Goal: Task Accomplishment & Management: Use online tool/utility

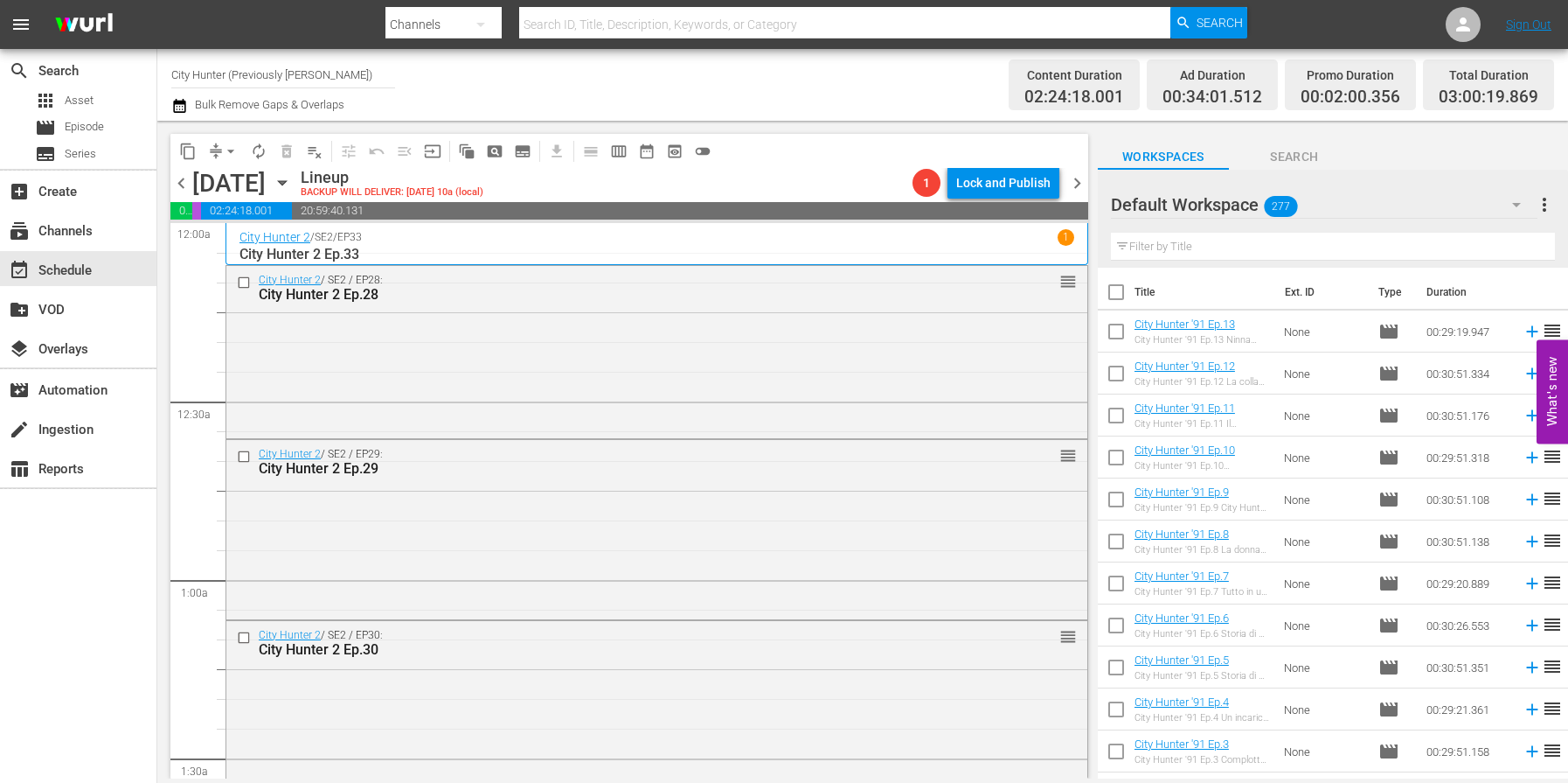
scroll to position [2270, 0]
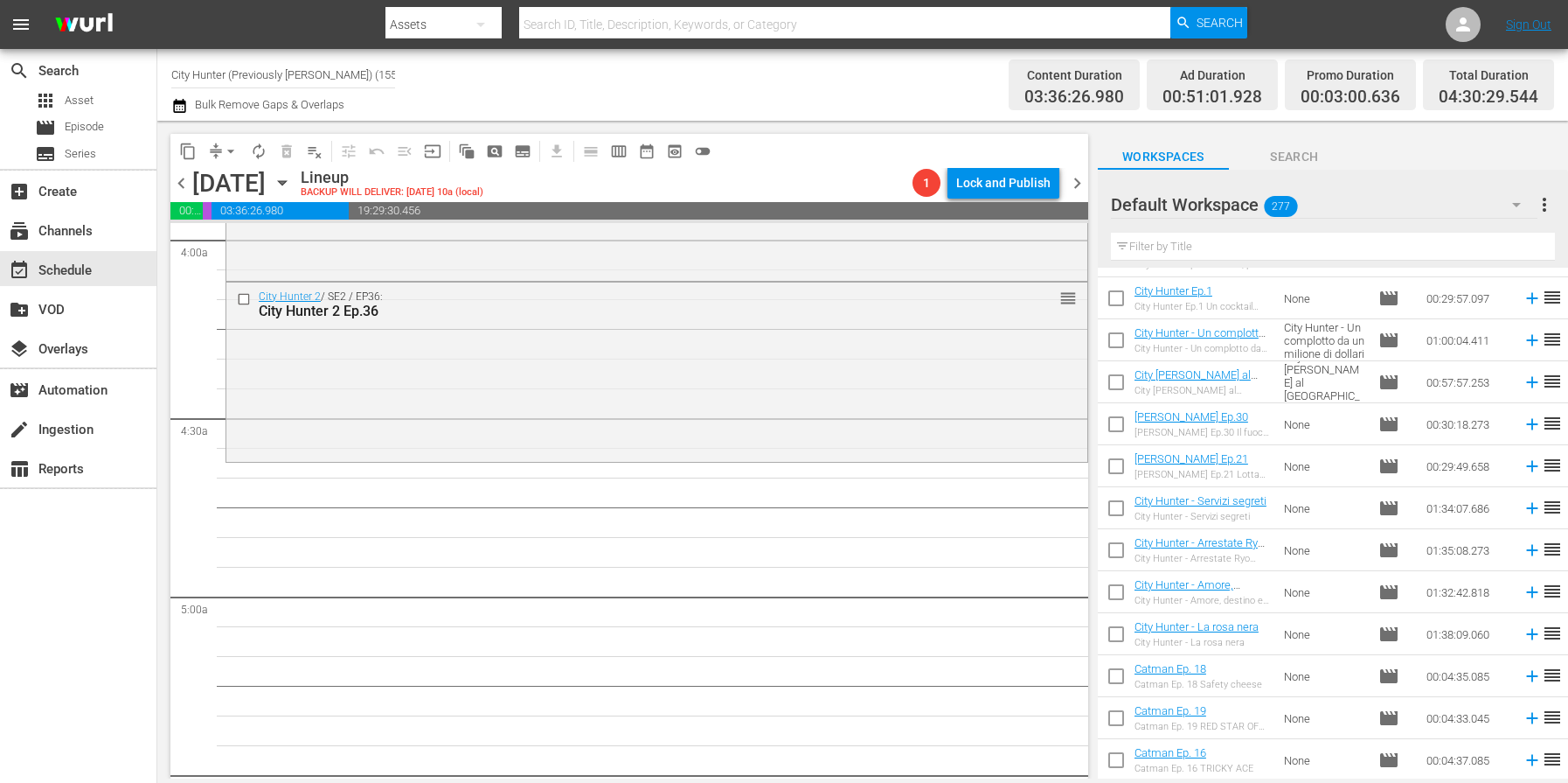
scroll to position [6059, 0]
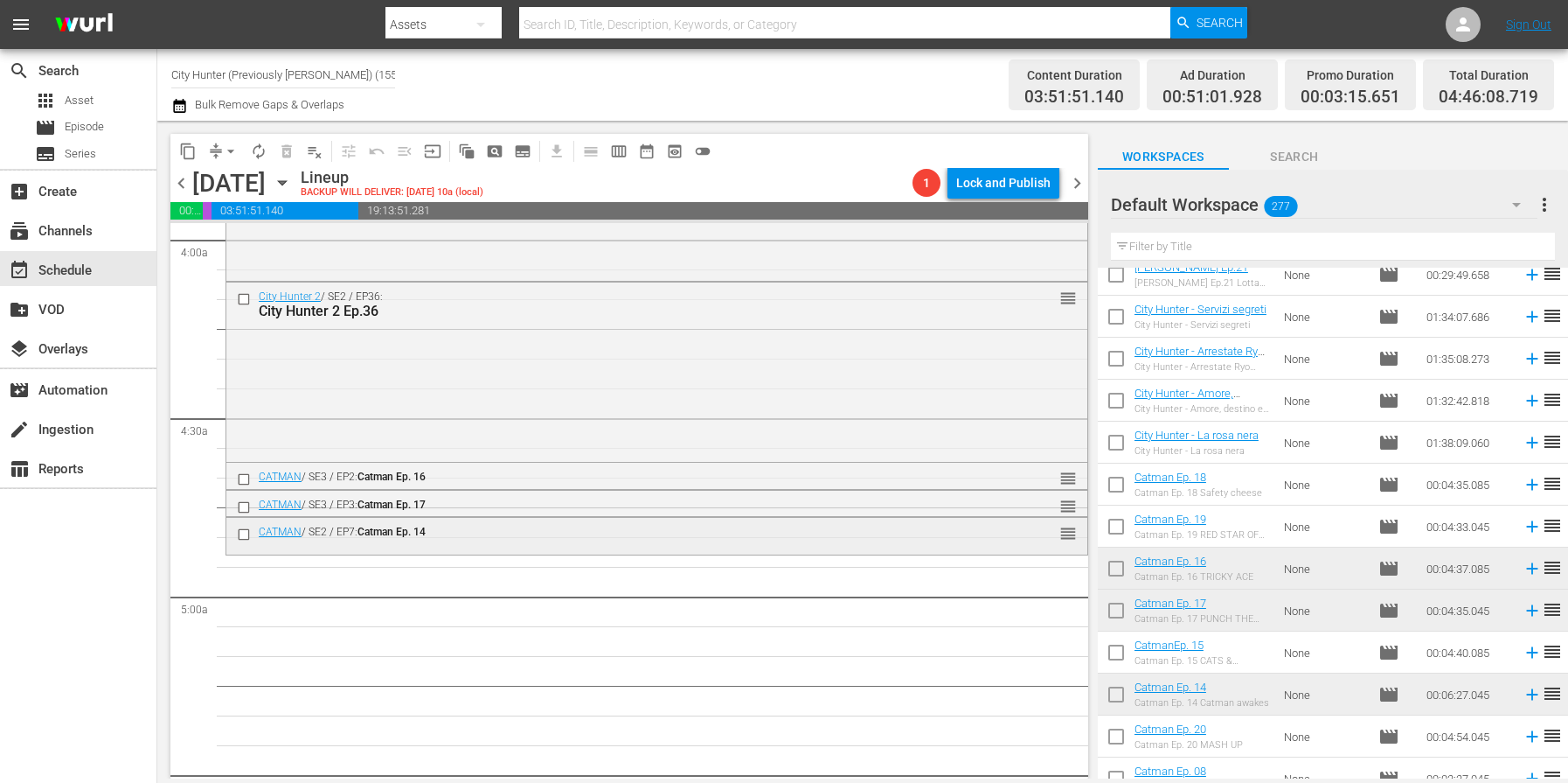
click at [240, 534] on input "checkbox" at bounding box center [246, 534] width 19 height 15
click at [285, 150] on span "delete_forever_outlined" at bounding box center [286, 152] width 18 height 18
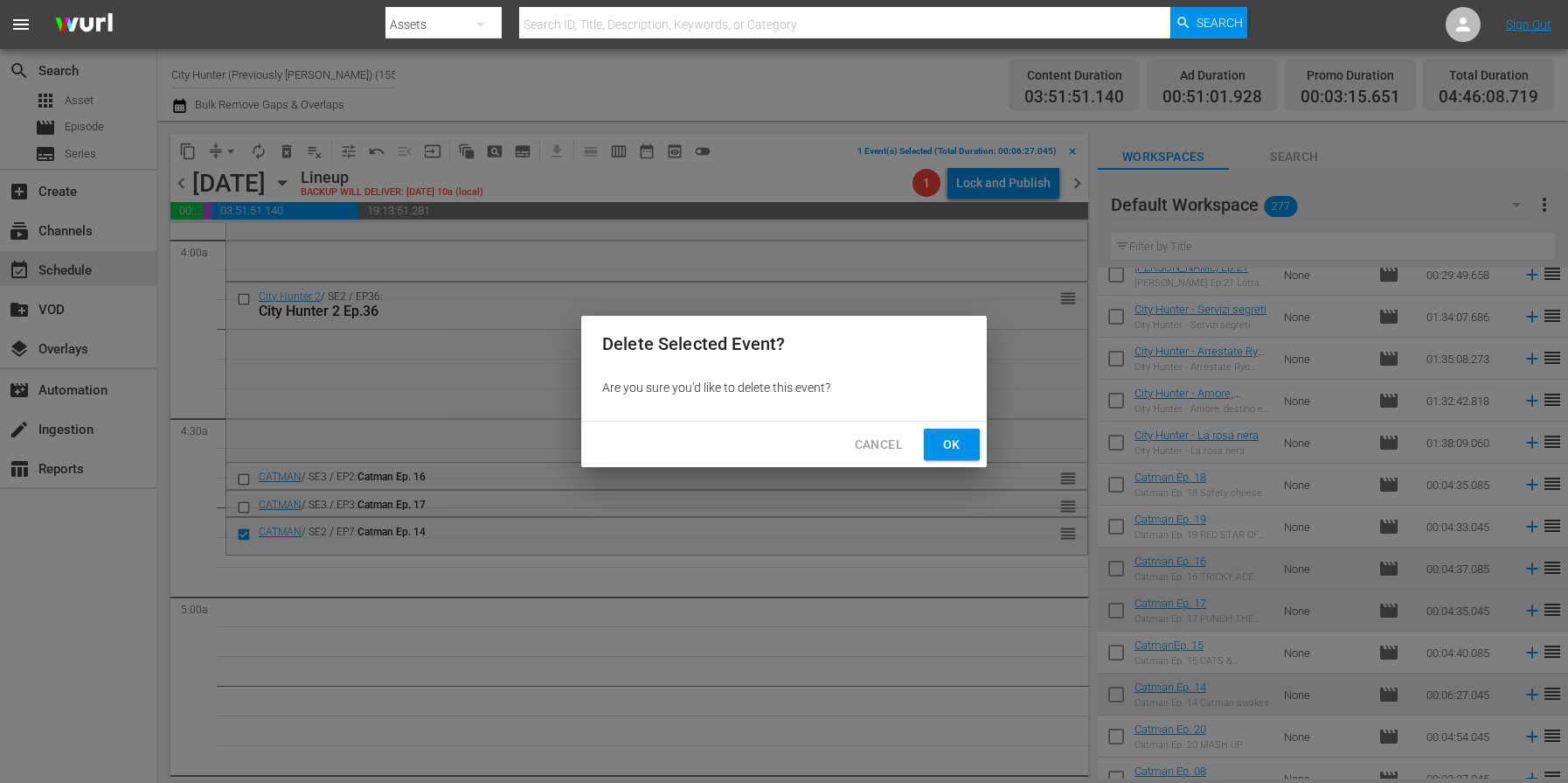
click at [941, 434] on span "Ok" at bounding box center [952, 444] width 28 height 22
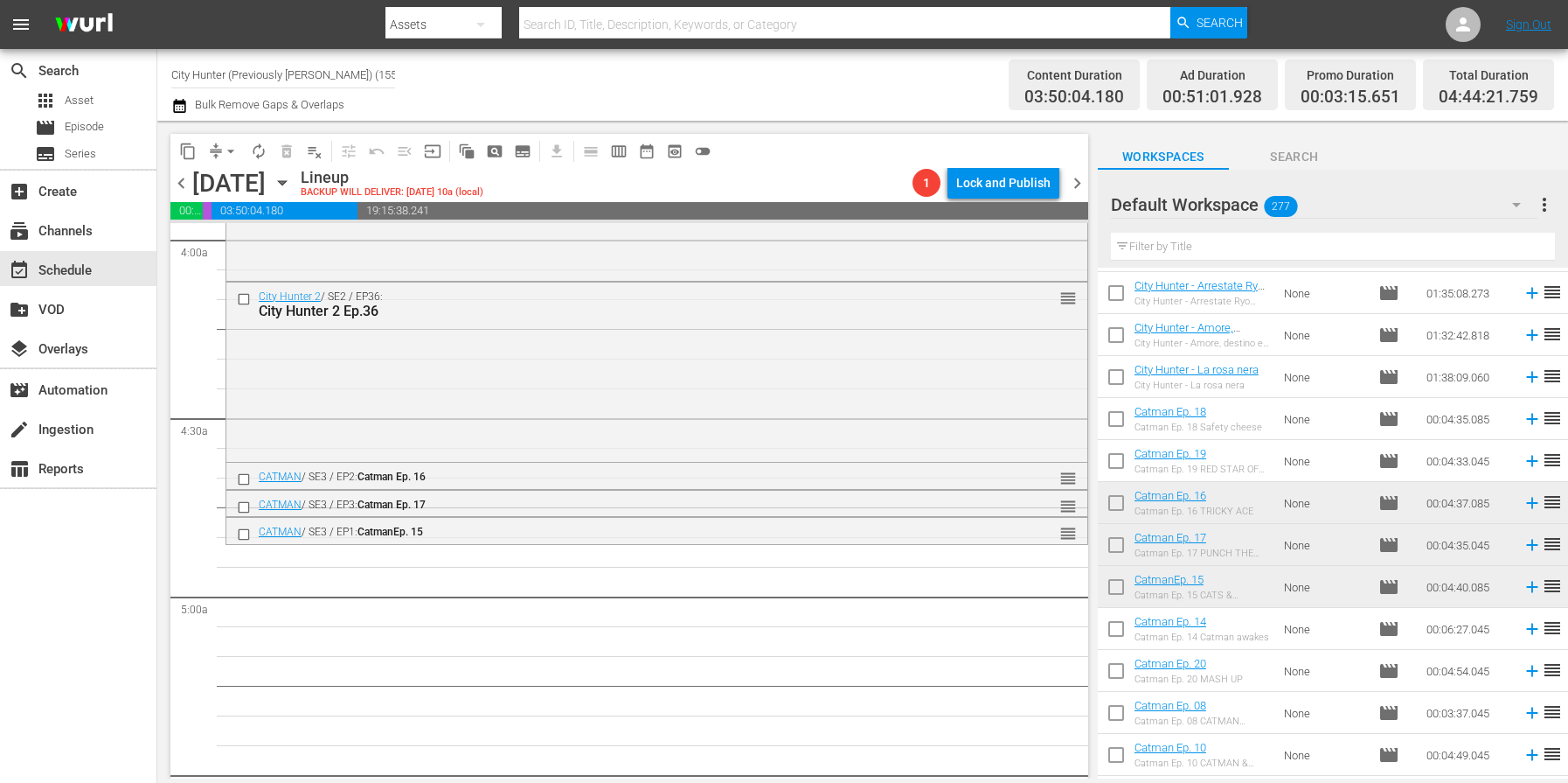
scroll to position [6185, 0]
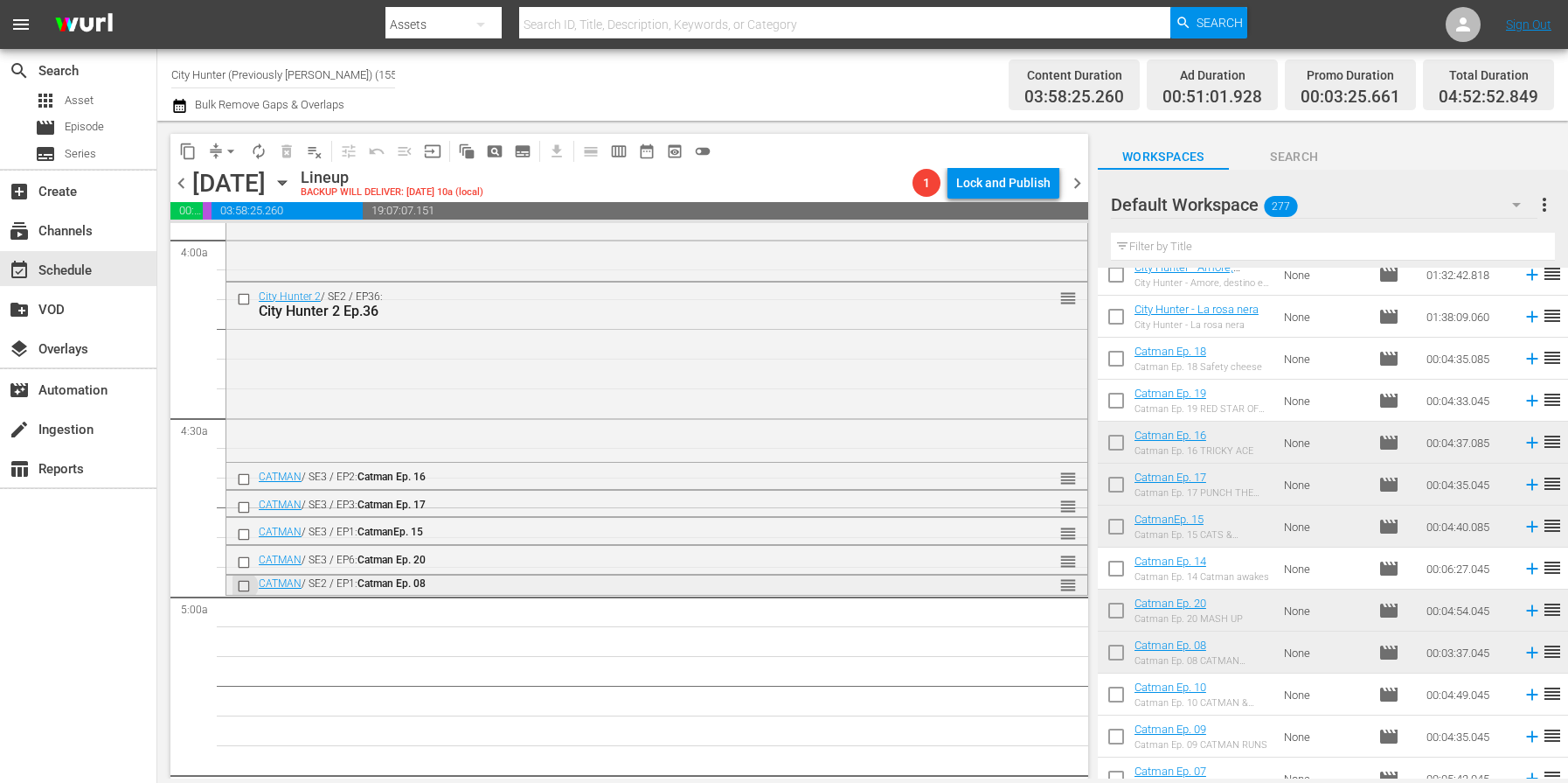
click at [243, 586] on input "checkbox" at bounding box center [246, 585] width 19 height 15
click at [283, 159] on span "delete_forever_outlined" at bounding box center [286, 152] width 18 height 18
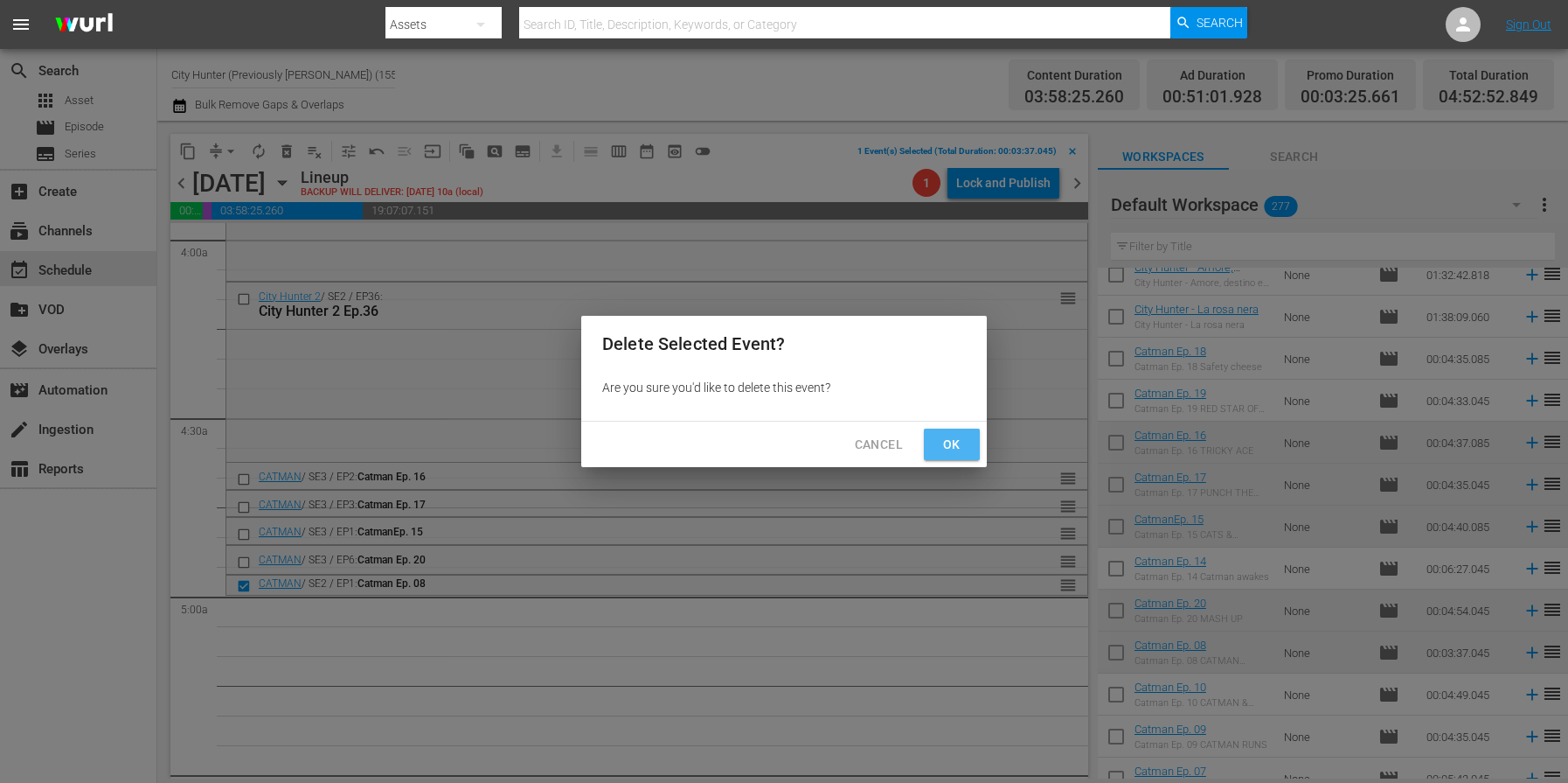
click at [945, 446] on span "Ok" at bounding box center [952, 444] width 28 height 22
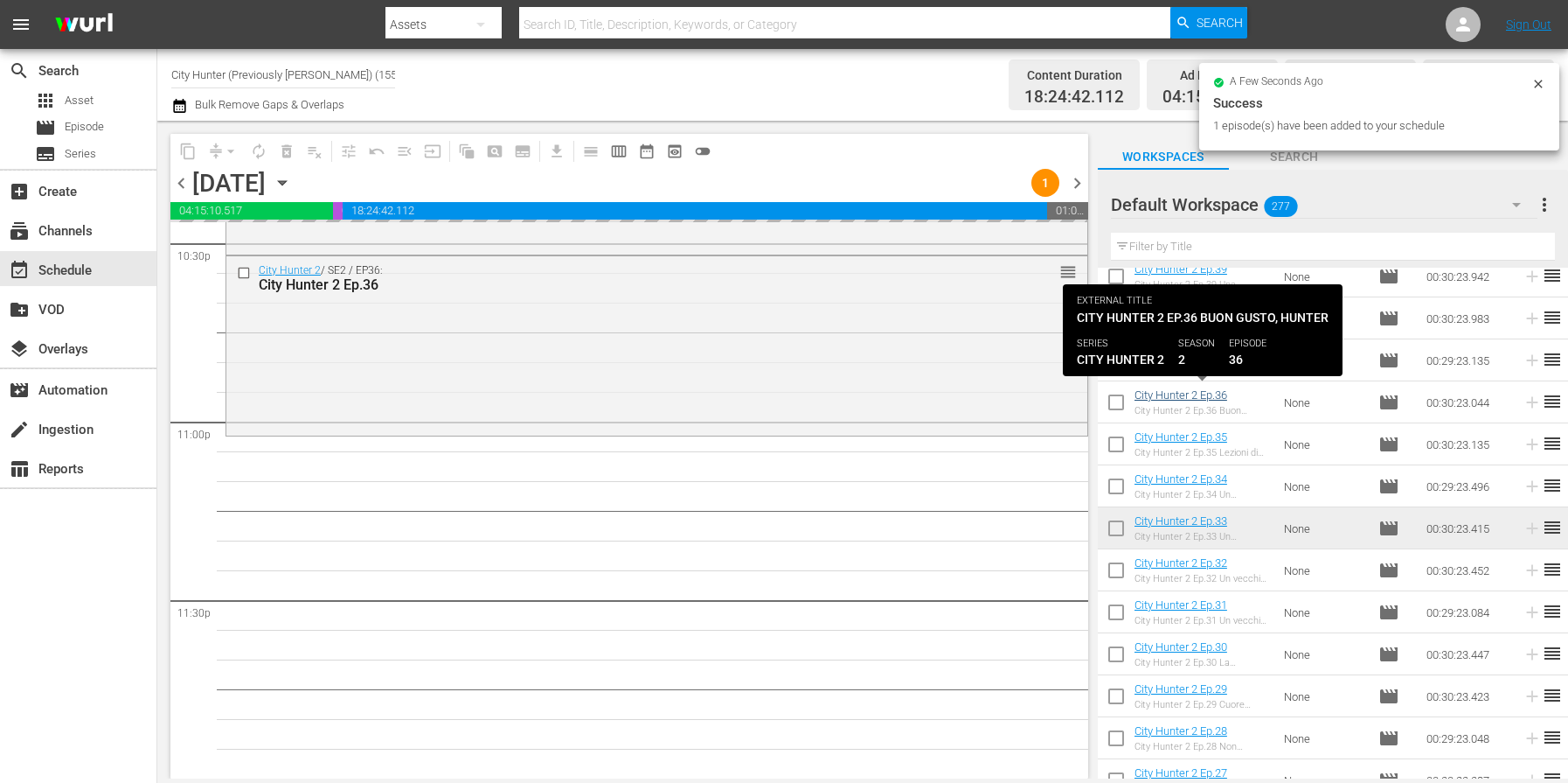
scroll to position [8008, 0]
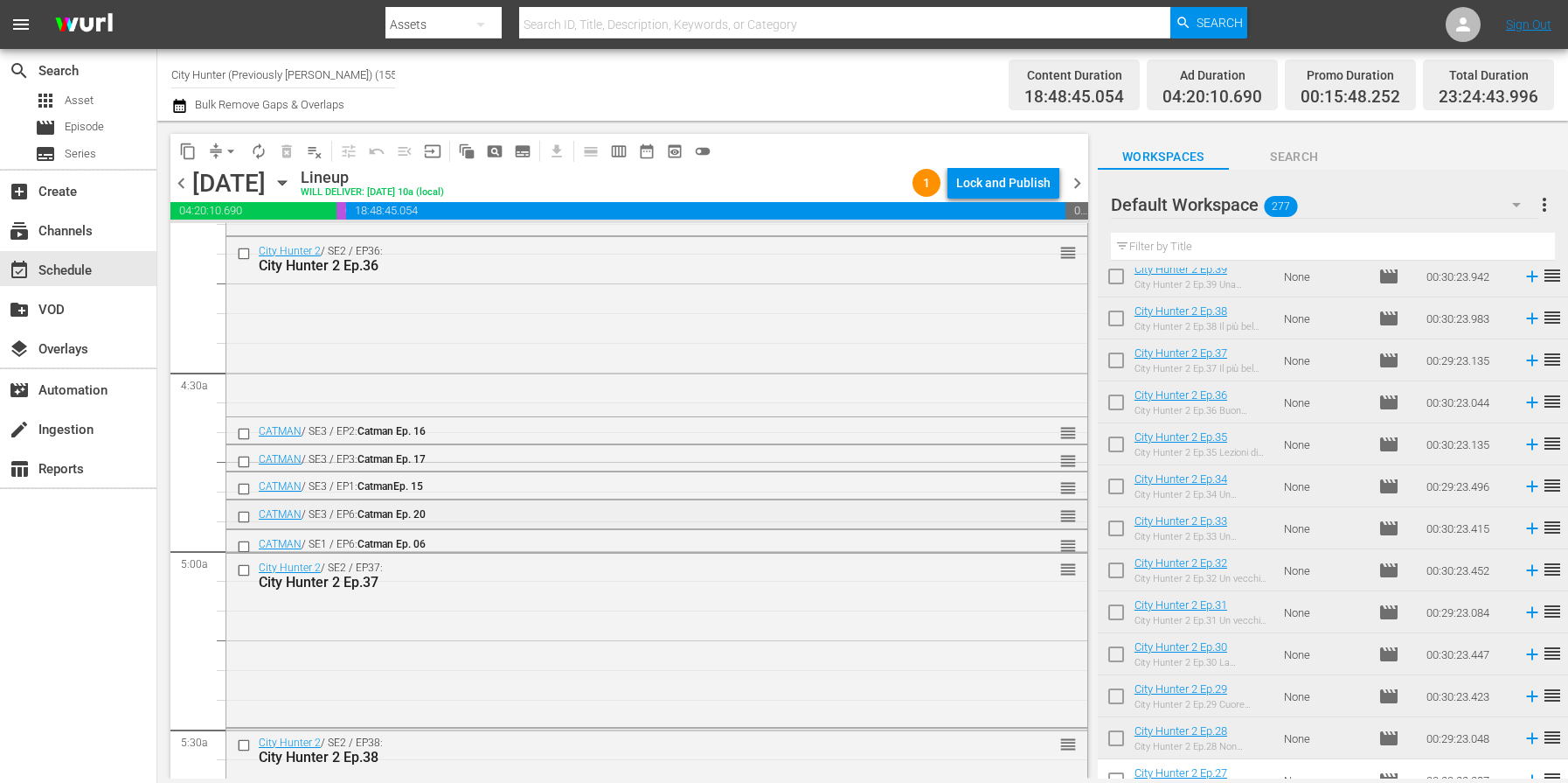
scroll to position [1453, 0]
click at [246, 573] on input "checkbox" at bounding box center [246, 573] width 19 height 15
click at [284, 153] on span "delete_forever_outlined" at bounding box center [286, 152] width 18 height 18
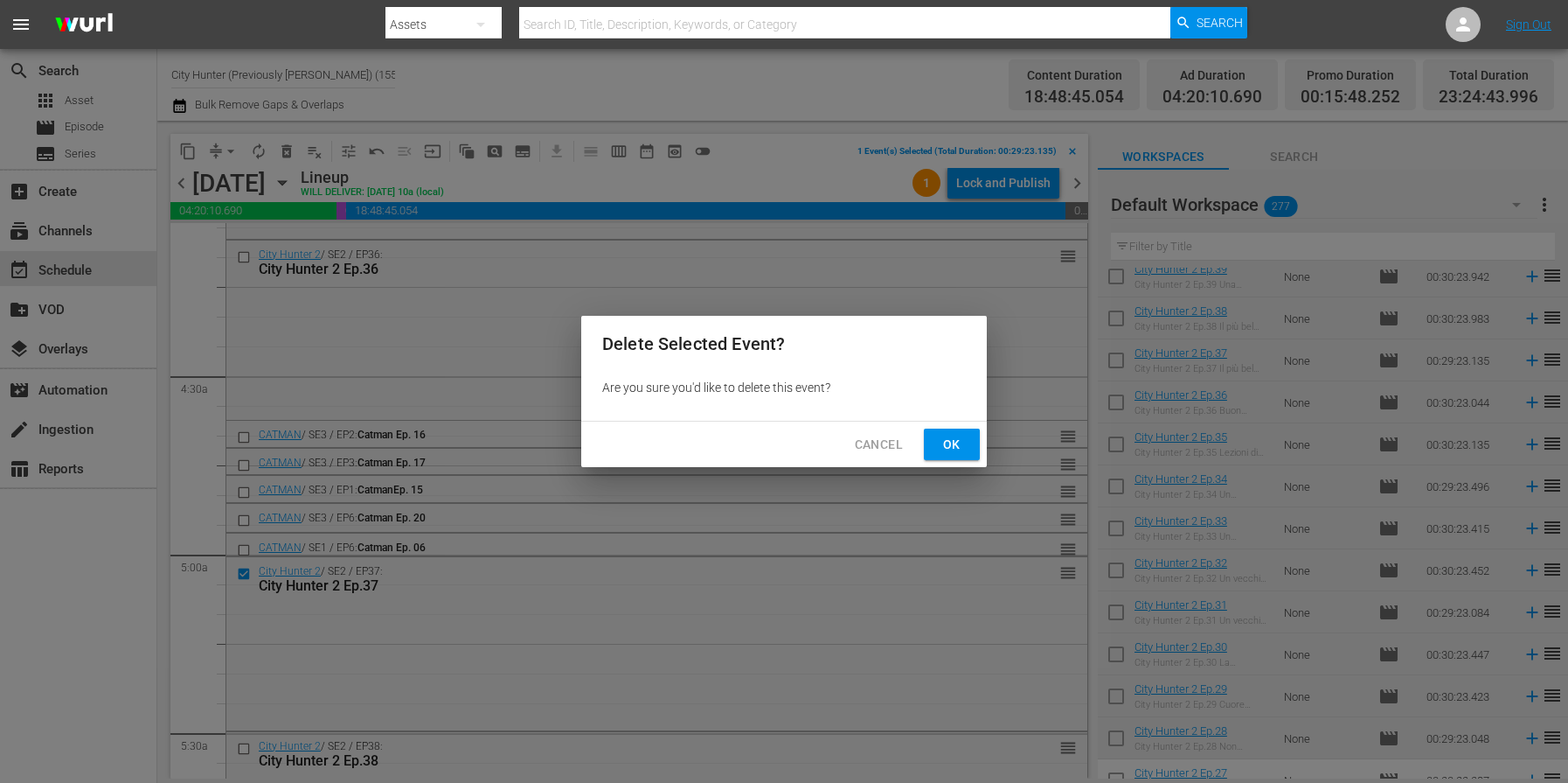
click at [955, 444] on span "Ok" at bounding box center [952, 444] width 28 height 22
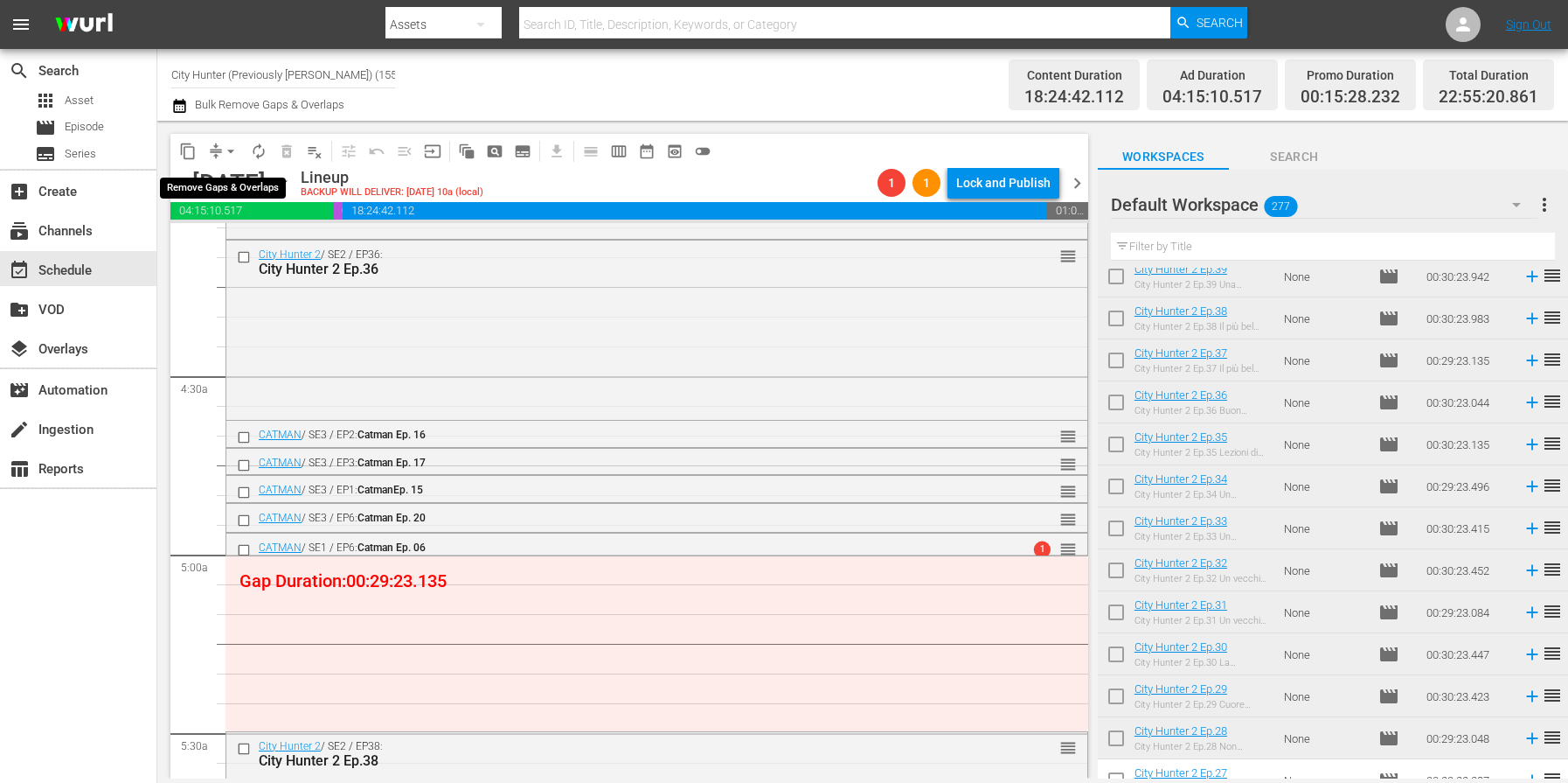
click at [232, 151] on span "arrow_drop_down" at bounding box center [231, 152] width 18 height 18
click at [240, 246] on li "Align to End of Previous Day" at bounding box center [231, 244] width 183 height 29
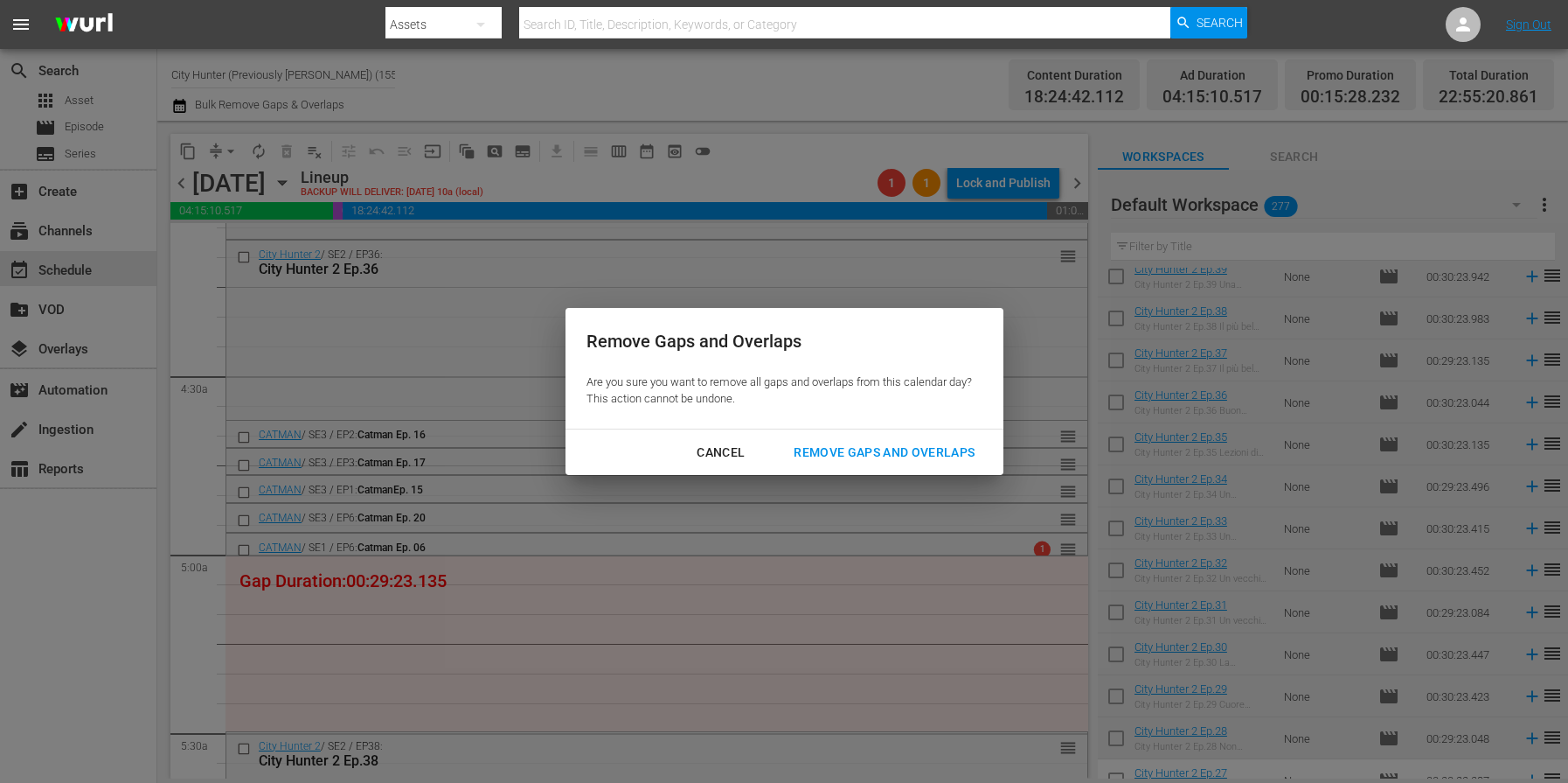
click at [921, 451] on div "Remove Gaps and Overlaps" at bounding box center [884, 452] width 209 height 22
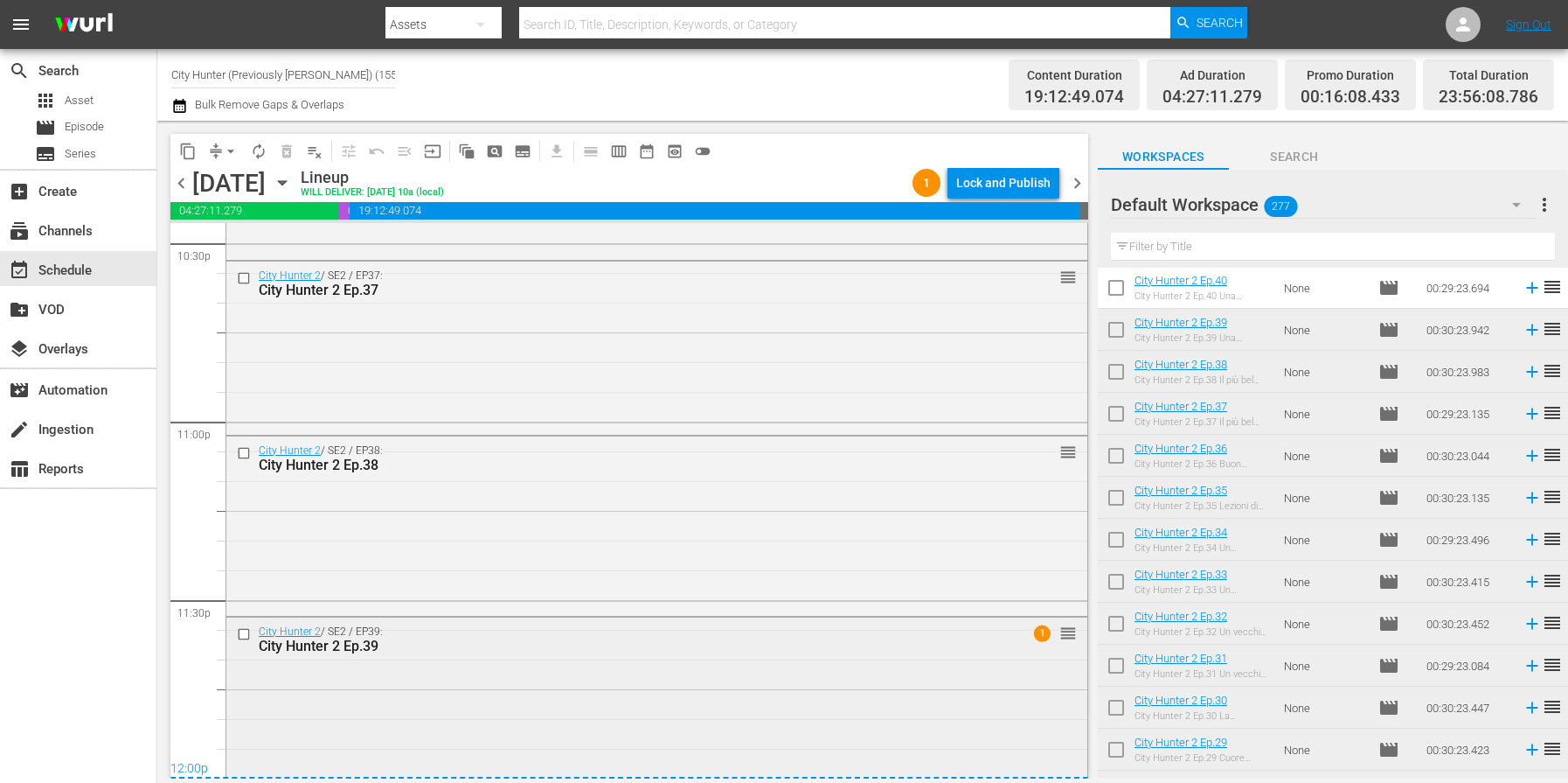
scroll to position [8026, 0]
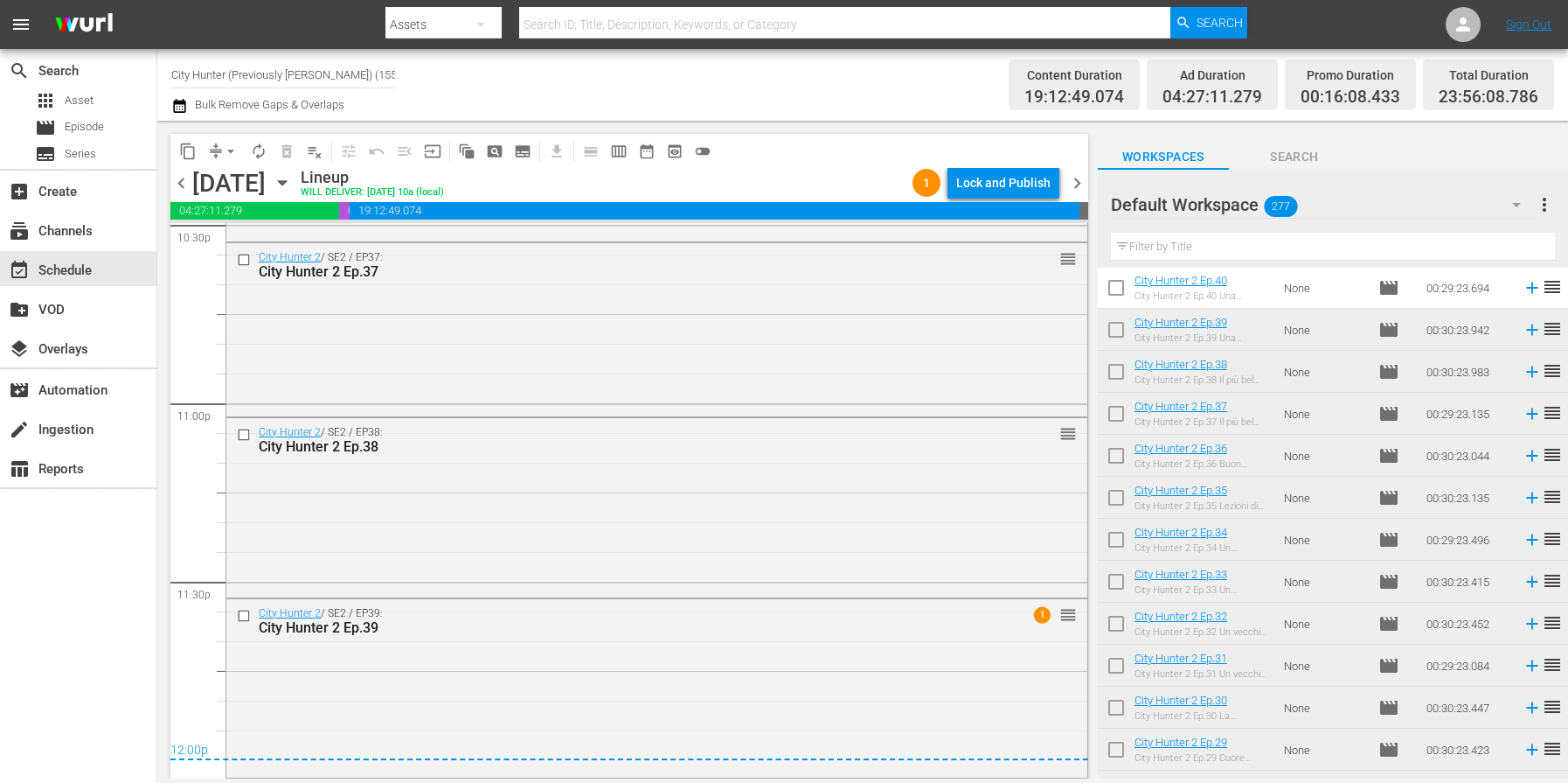
click at [1079, 185] on span "chevron_right" at bounding box center [1077, 183] width 22 height 22
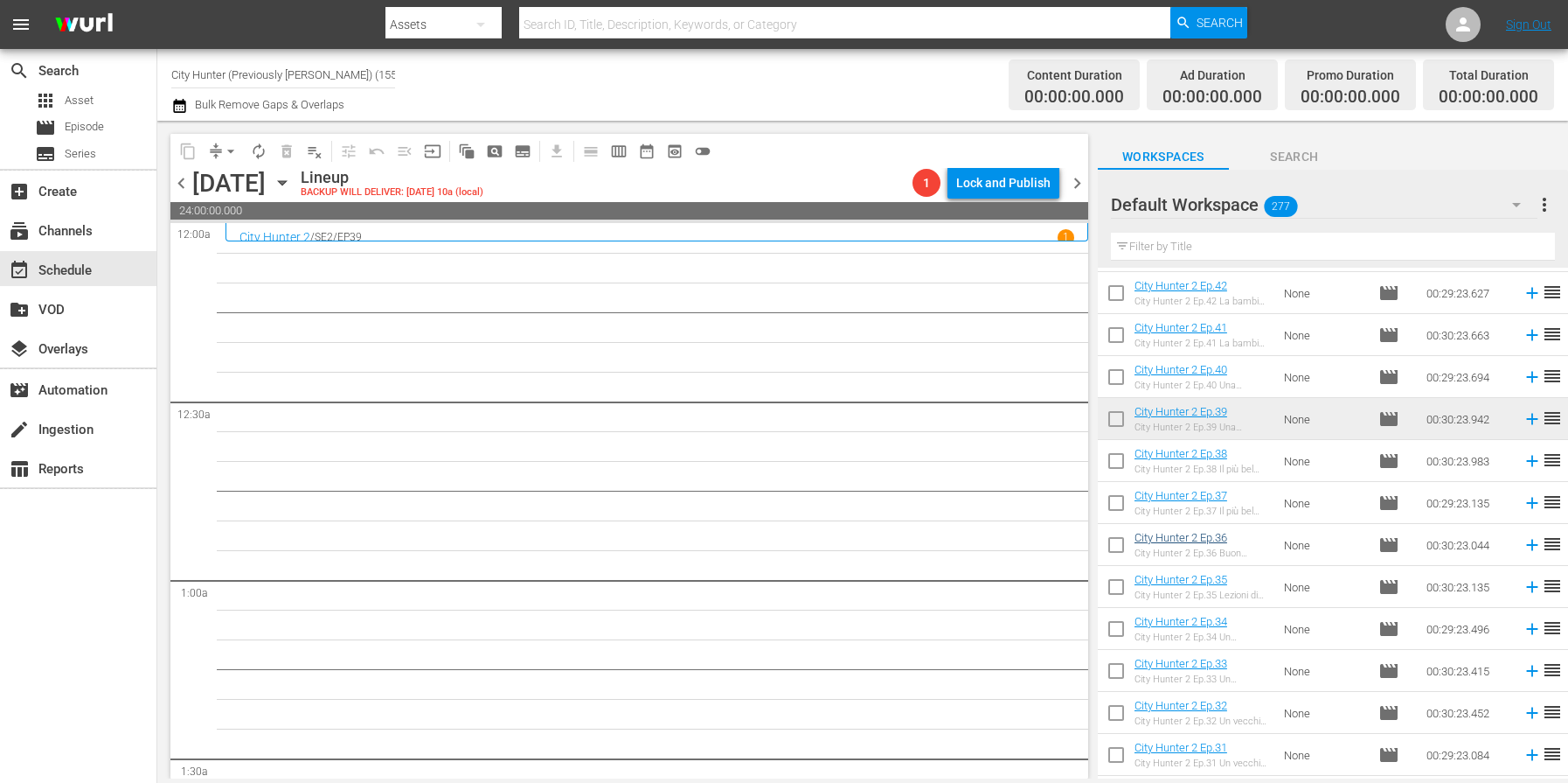
scroll to position [2009, 0]
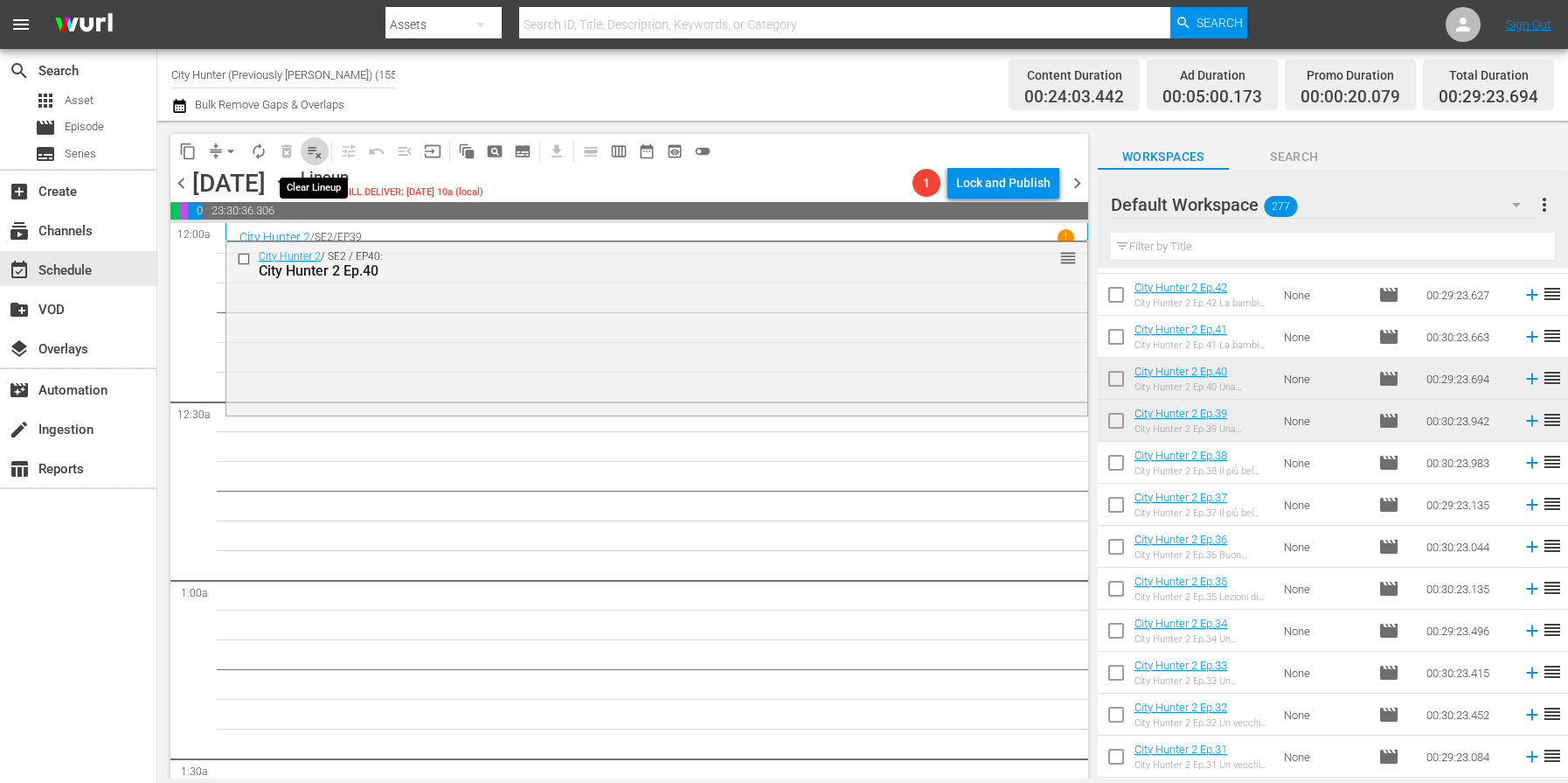
click at [318, 154] on span "playlist_remove_outlined" at bounding box center [315, 152] width 18 height 18
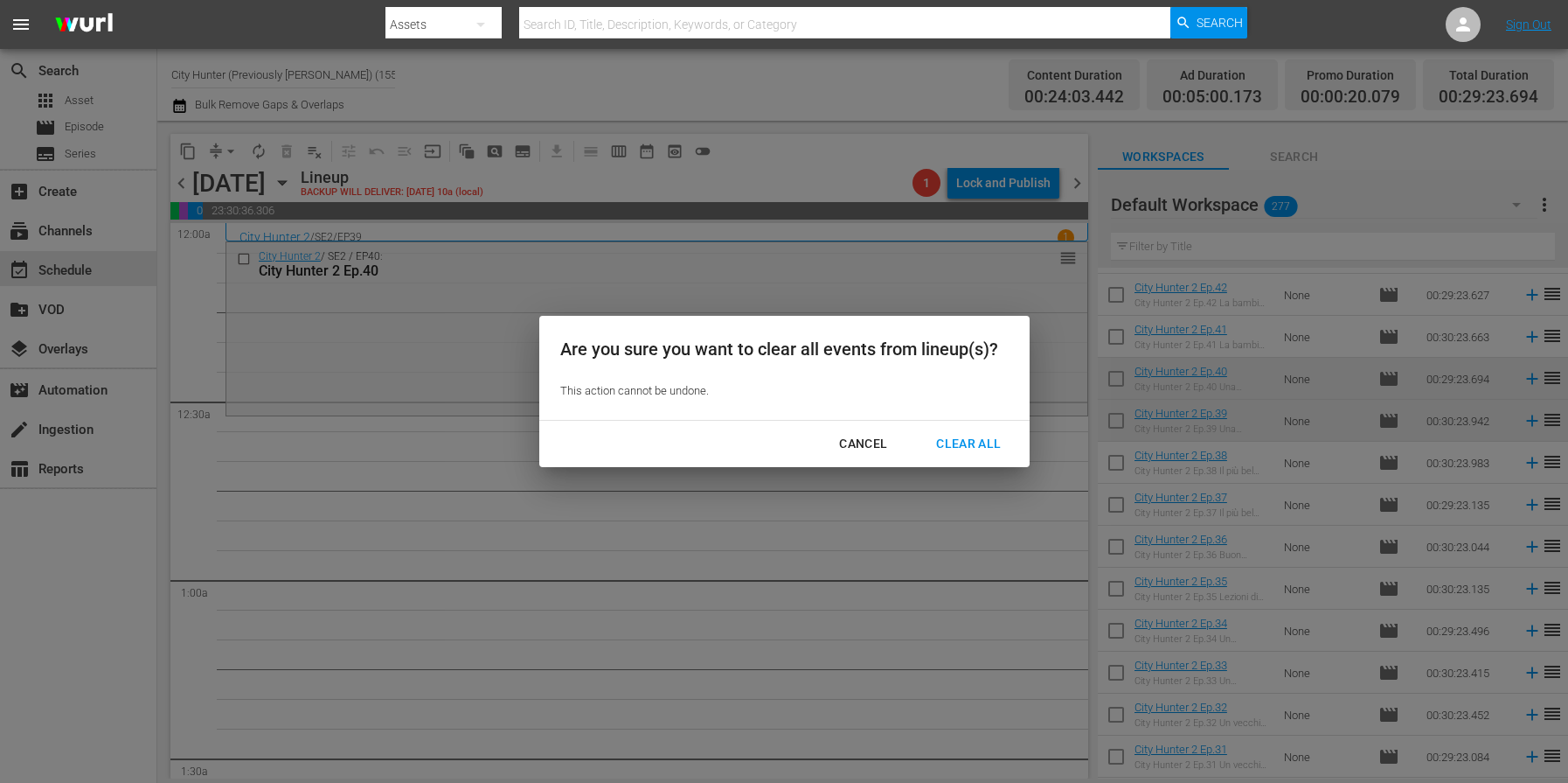
click at [973, 435] on div "Clear All" at bounding box center [969, 444] width 93 height 22
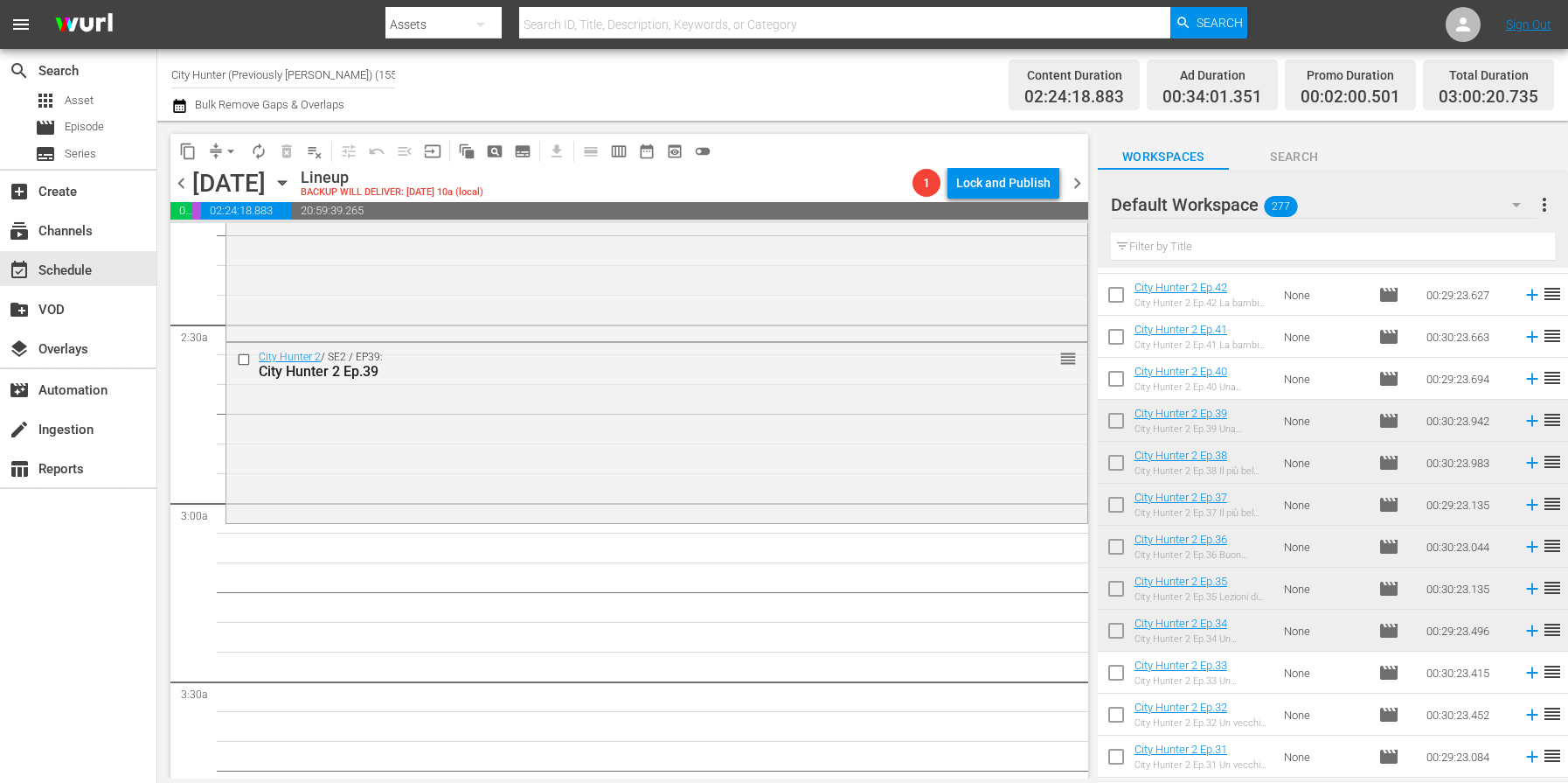
scroll to position [795, 0]
drag, startPoint x: 1271, startPoint y: 424, endPoint x: 423, endPoint y: 5, distance: 945.9
